Goal: Task Accomplishment & Management: Use online tool/utility

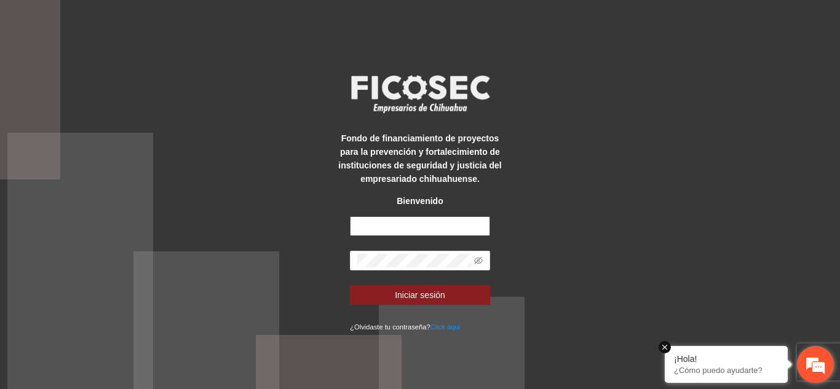
type input "**********"
click at [662, 341] on em at bounding box center [664, 347] width 12 height 12
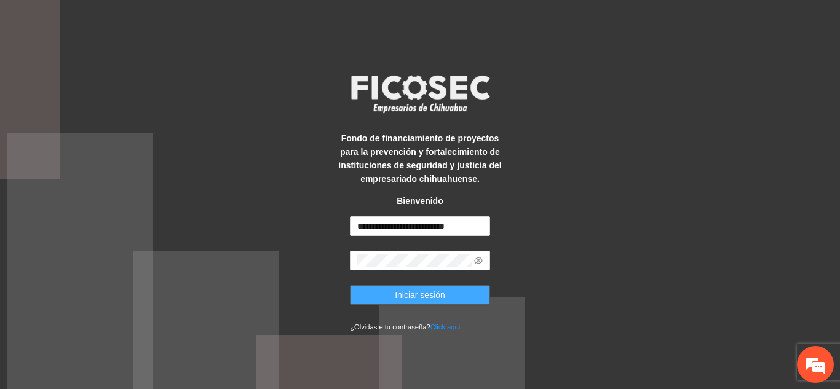
click at [401, 300] on span "Iniciar sesión" at bounding box center [420, 295] width 50 height 14
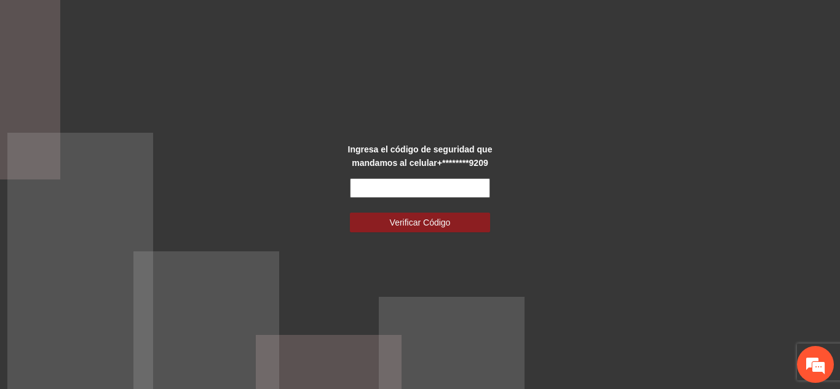
click at [386, 187] on input "text" at bounding box center [420, 188] width 140 height 20
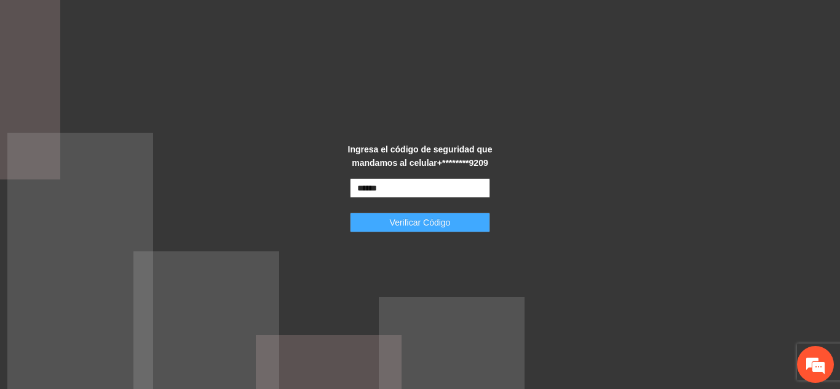
type input "******"
click at [404, 216] on span "Verificar Código" at bounding box center [420, 223] width 61 height 14
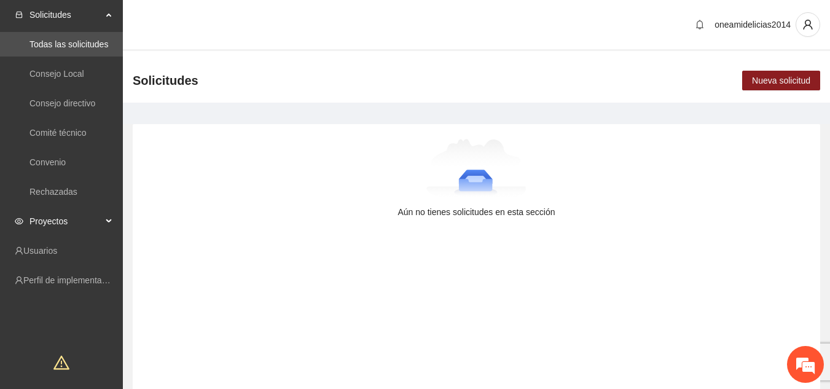
click at [112, 221] on div "Proyectos" at bounding box center [61, 221] width 123 height 25
click at [57, 246] on link "Activos" at bounding box center [44, 251] width 28 height 10
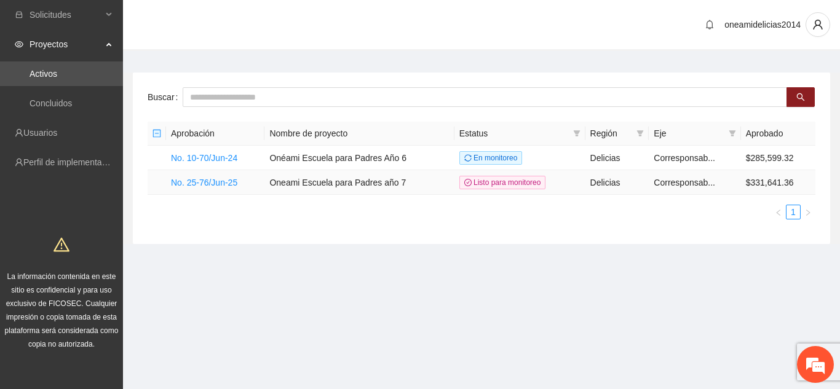
click at [218, 175] on td "No. 25-76/Jun-25" at bounding box center [215, 182] width 98 height 25
click at [219, 183] on link "No. 25-76/Jun-25" at bounding box center [204, 183] width 66 height 10
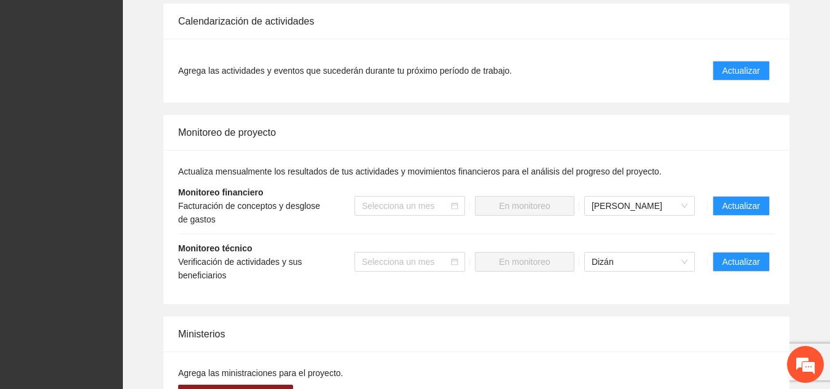
scroll to position [1586, 0]
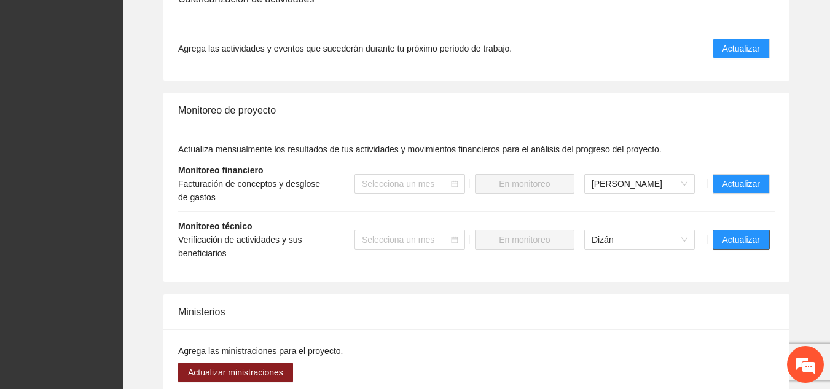
click at [741, 235] on font "Actualizar" at bounding box center [741, 240] width 37 height 10
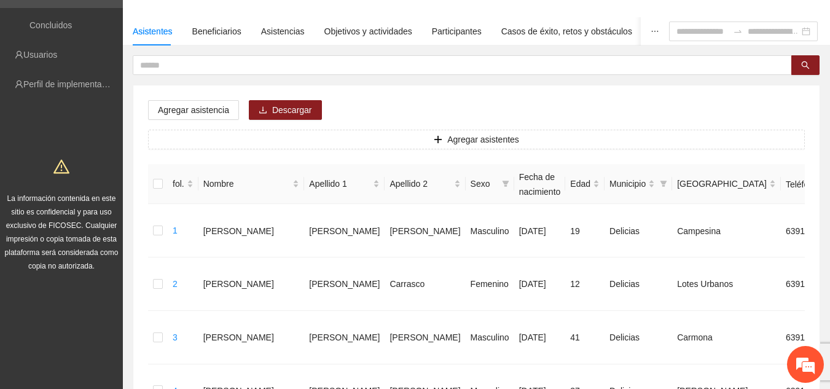
scroll to position [74, 0]
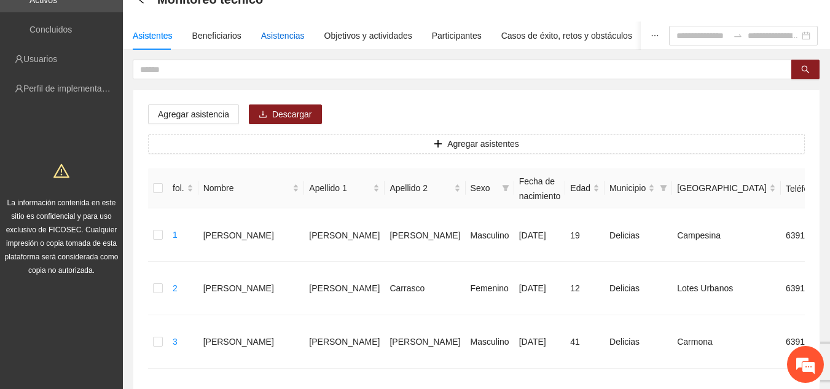
click at [271, 31] on font "Asistencias" at bounding box center [283, 36] width 44 height 10
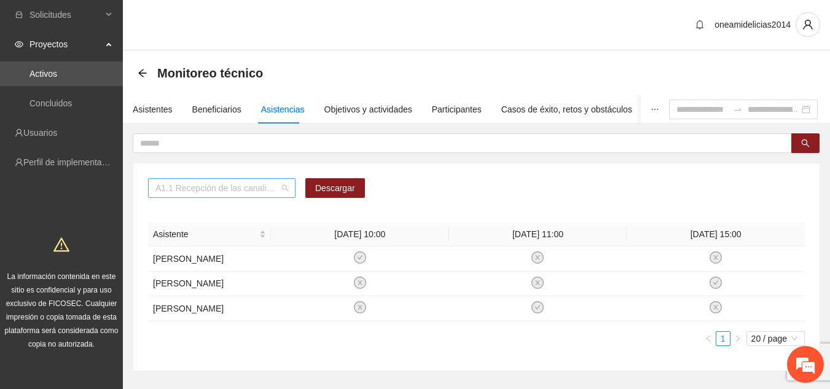
click at [284, 191] on span "A1.1 Recepción de las canalizaciones de personas que recibirán atención." at bounding box center [221, 188] width 133 height 18
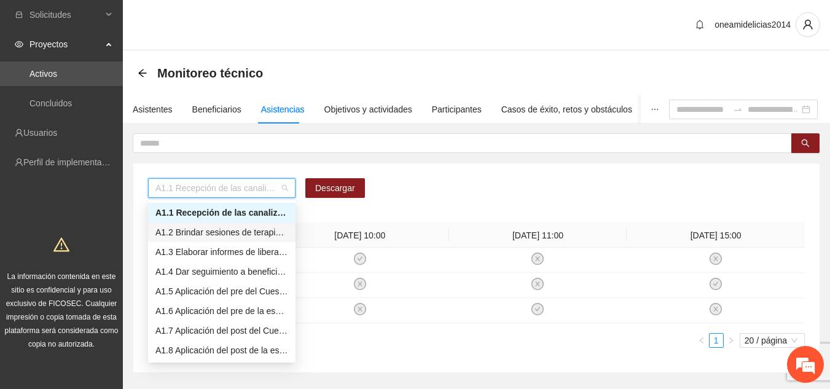
click at [250, 231] on font "A1.2 Brindar sesiones de terapia psicológico cognitivo-conductual a personas en…" at bounding box center [346, 232] width 382 height 10
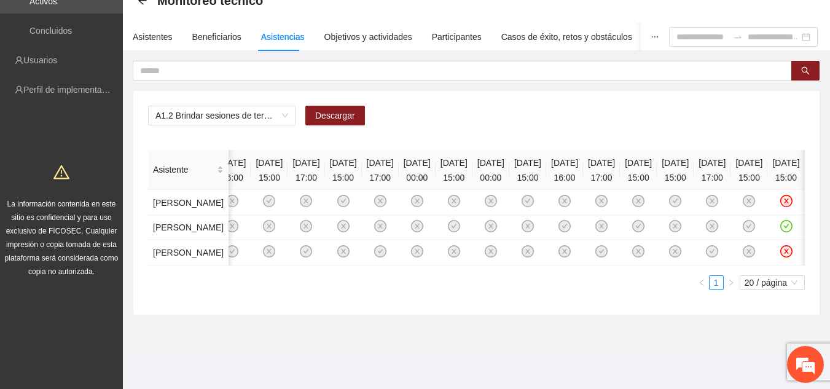
scroll to position [0, 391]
click at [146, 32] on font "Asistentes" at bounding box center [153, 37] width 40 height 10
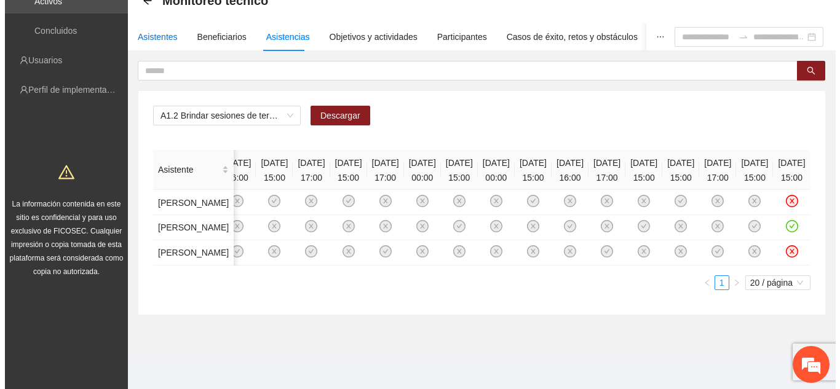
scroll to position [0, 0]
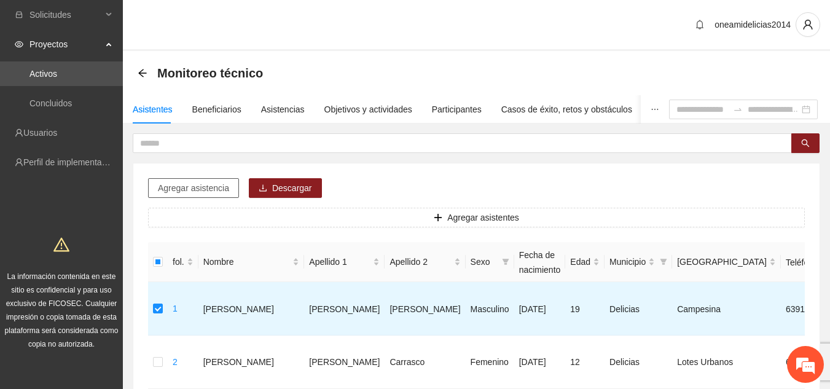
click at [230, 189] on button "Agregar asistencia" at bounding box center [193, 188] width 91 height 20
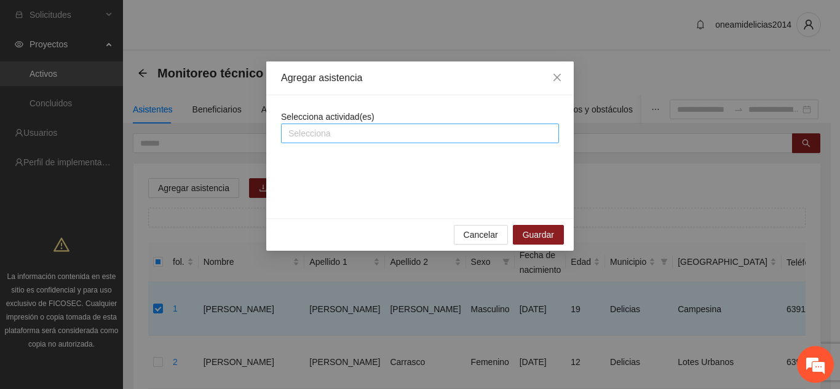
click at [324, 135] on div at bounding box center [420, 133] width 272 height 15
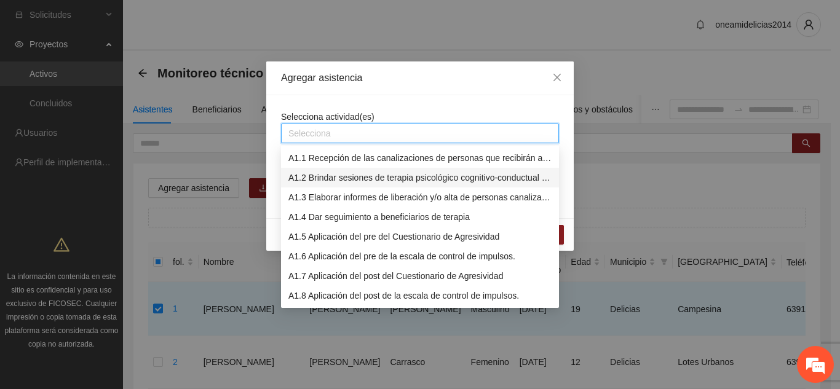
click at [309, 178] on font "A1.2 Brindar sesiones de terapia psicológico cognitivo-conductual a personas en…" at bounding box center [479, 178] width 382 height 10
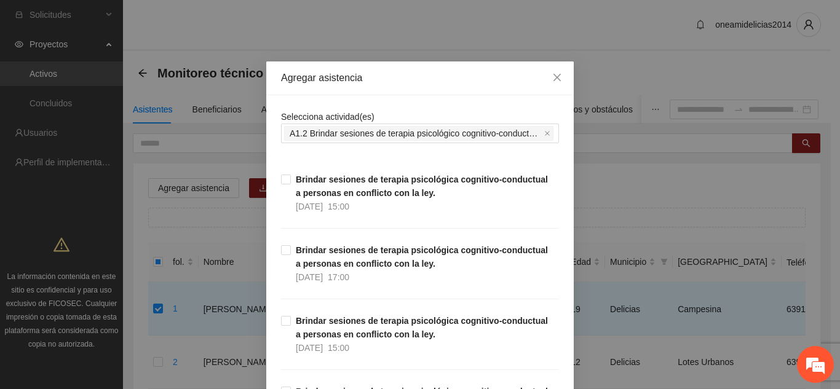
click at [414, 84] on div "Agregar asistencia" at bounding box center [420, 78] width 278 height 14
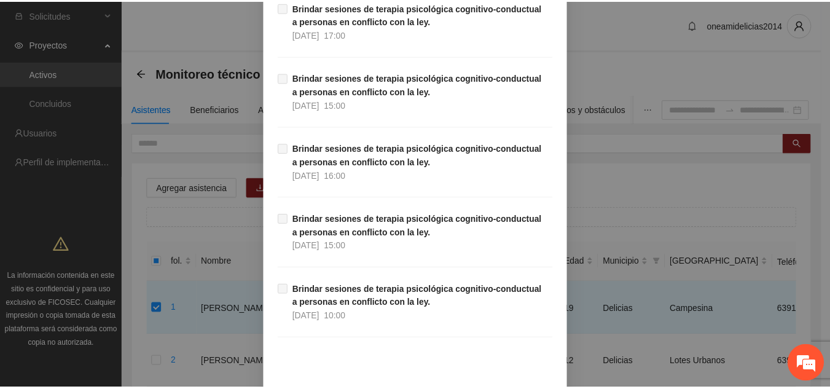
scroll to position [2138, 0]
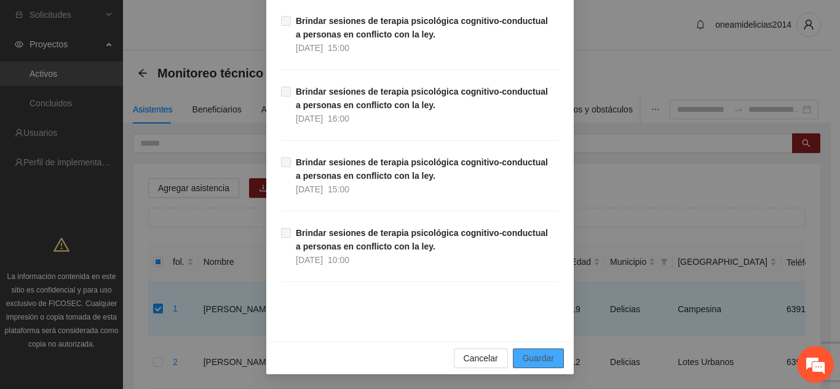
click at [540, 358] on font "Guardar" at bounding box center [537, 358] width 31 height 10
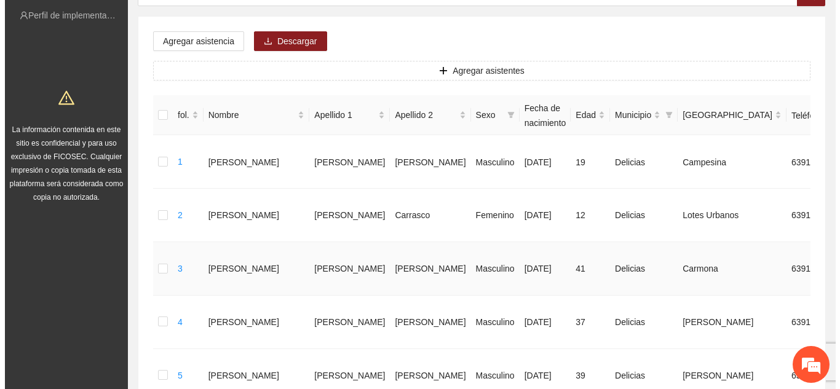
scroll to position [148, 0]
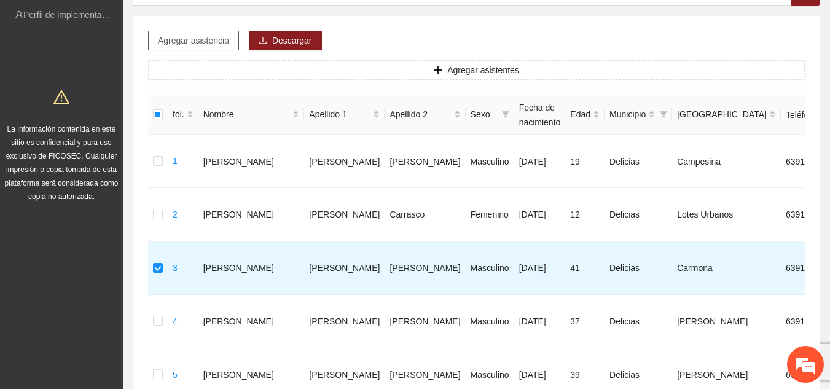
click at [228, 37] on button "Agregar asistencia" at bounding box center [193, 41] width 91 height 20
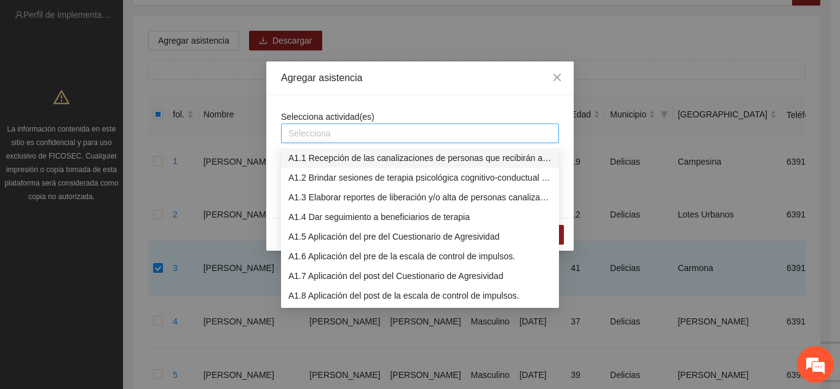
click at [317, 136] on div at bounding box center [420, 133] width 272 height 15
click at [353, 179] on font "A1.2 Brindar sesiones de terapia psicológico cognitivo-conductual a personas en…" at bounding box center [479, 178] width 382 height 10
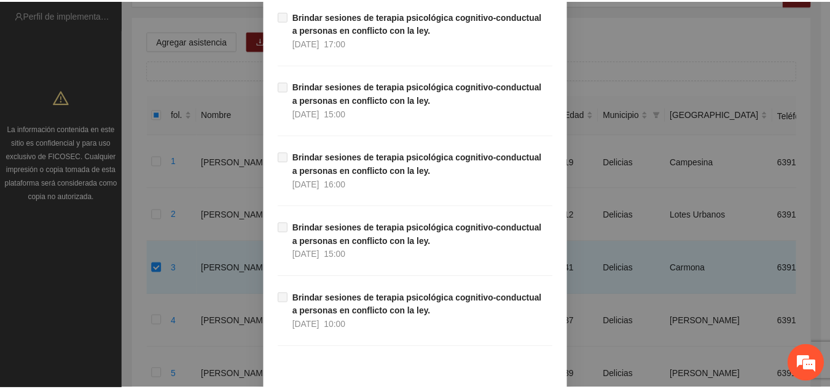
scroll to position [2138, 0]
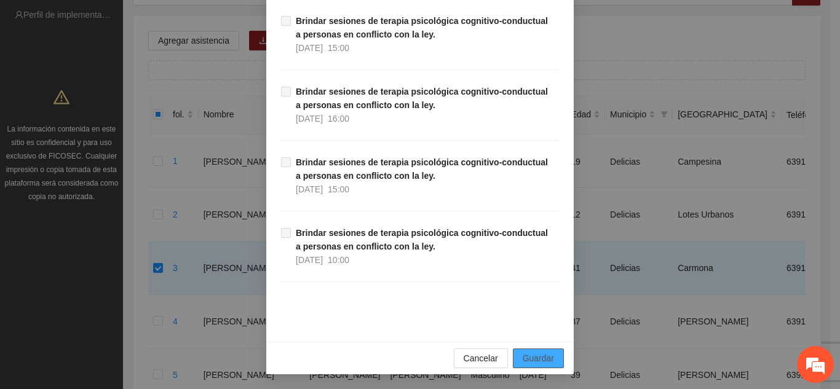
click at [529, 355] on font "Guardar" at bounding box center [537, 358] width 31 height 10
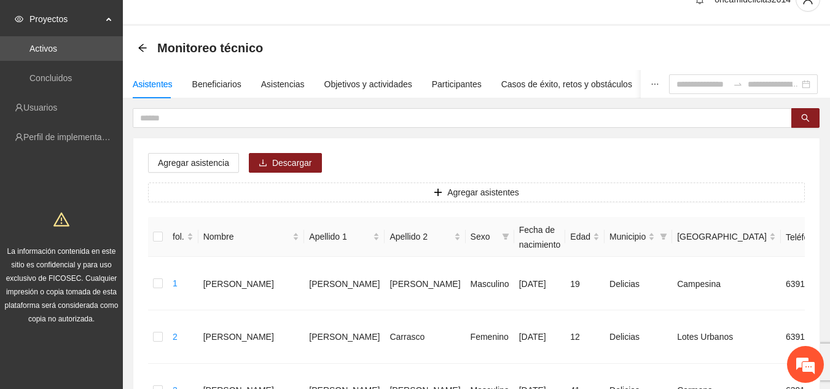
scroll to position [25, 0]
click at [272, 84] on font "Asistencias" at bounding box center [283, 85] width 44 height 10
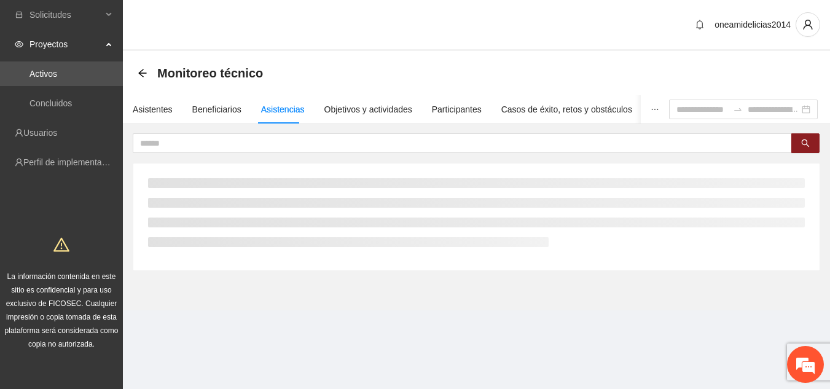
scroll to position [0, 0]
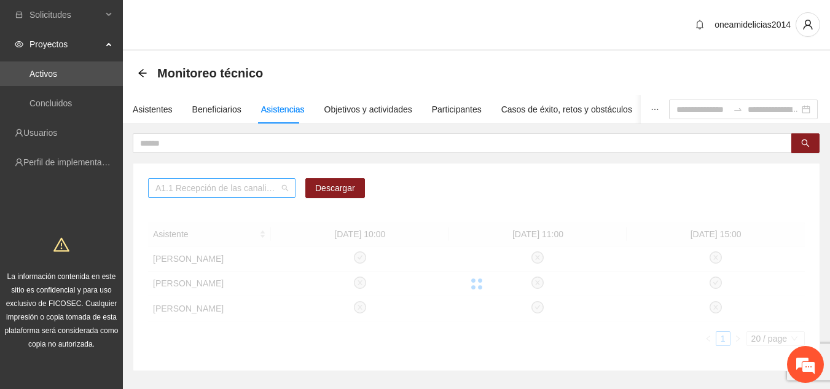
click at [283, 189] on span "A1.1 Recepción de las canalizaciones de personas que recibirán atención." at bounding box center [221, 188] width 133 height 18
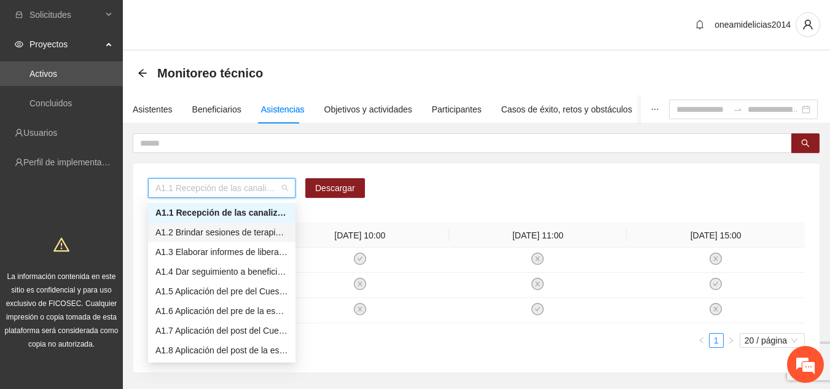
click at [235, 237] on font "A1.2 Brindar sesiones de terapia psicológico cognitivo-conductual a personas en…" at bounding box center [346, 232] width 382 height 10
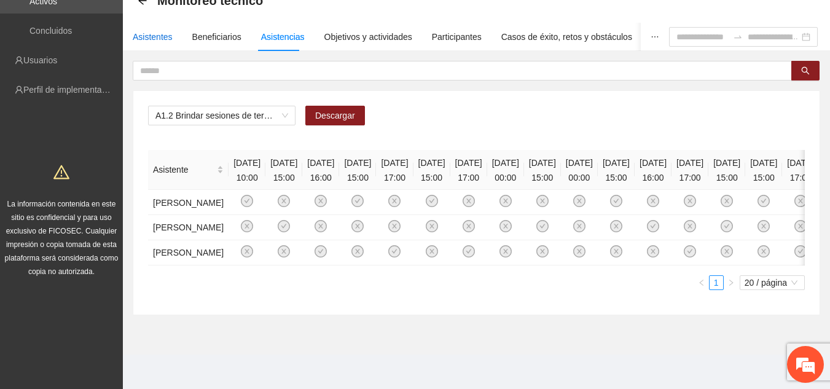
click at [155, 32] on font "Asistentes" at bounding box center [153, 37] width 40 height 10
